Goal: Task Accomplishment & Management: Use online tool/utility

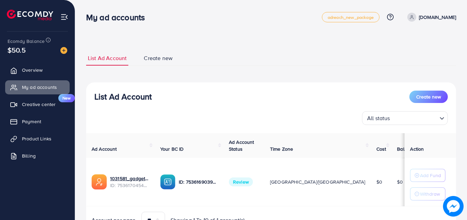
scroll to position [36, 0]
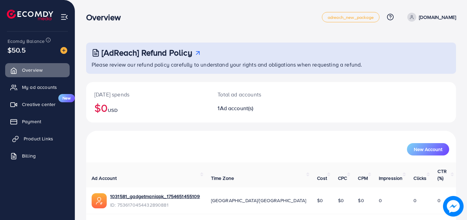
click at [42, 138] on span "Product Links" at bounding box center [39, 138] width 30 height 7
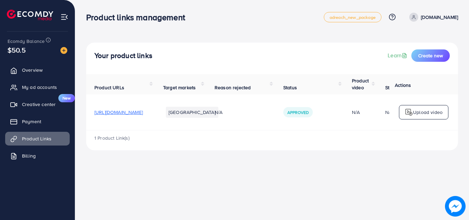
click at [152, 107] on td "https://gadgetmania.pk/products/airpods-2nd-generation-master-11-replica-pop-up…" at bounding box center [120, 112] width 69 height 36
click at [143, 110] on span "https://gadgetmania.pk/products/airpods-2nd-generation-master-11-replica-pop-up…" at bounding box center [118, 112] width 48 height 7
